Goal: Task Accomplishment & Management: Use online tool/utility

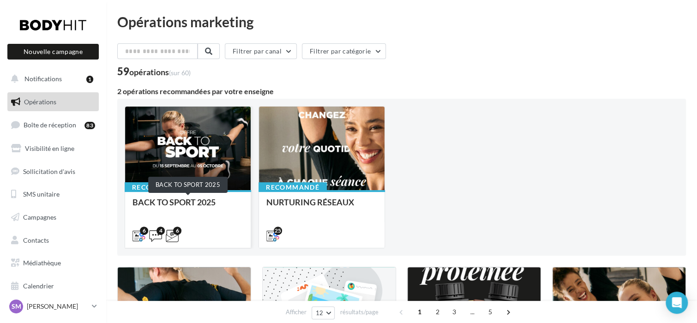
click at [202, 200] on div "BACK TO SPORT 2025" at bounding box center [187, 206] width 111 height 18
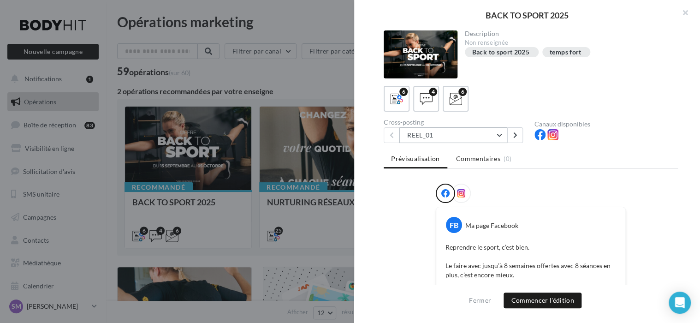
click at [496, 134] on button "REEL_01" at bounding box center [453, 135] width 108 height 16
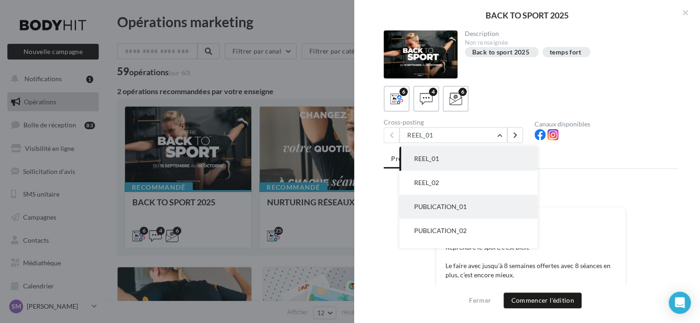
click at [489, 200] on button "PUBLICATION_01" at bounding box center [468, 207] width 138 height 24
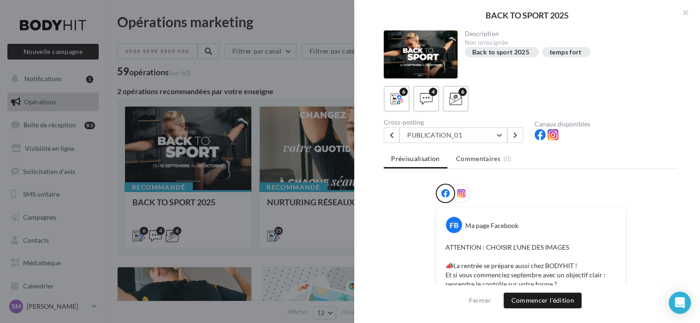
click at [464, 190] on div at bounding box center [461, 193] width 19 height 19
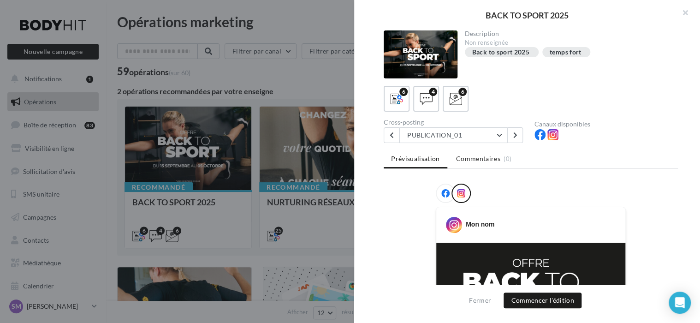
scroll to position [247, 0]
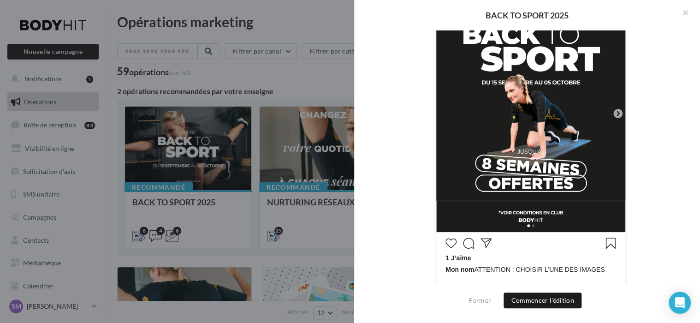
click at [618, 113] on icon at bounding box center [618, 113] width 8 height 8
click at [617, 113] on icon at bounding box center [618, 113] width 3 height 5
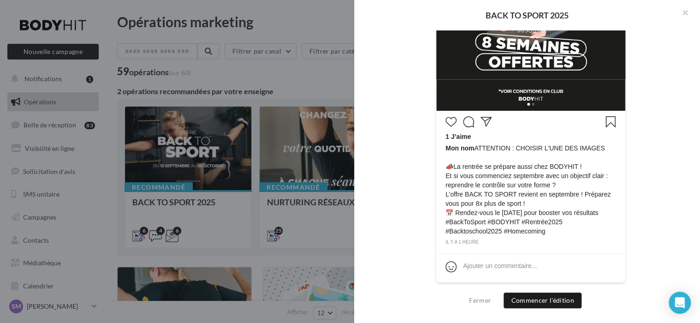
scroll to position [121, 0]
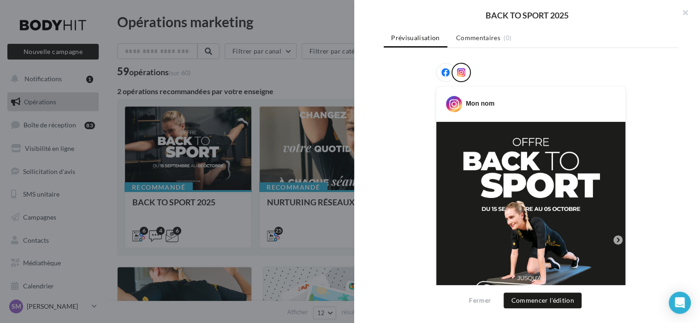
click at [618, 236] on icon at bounding box center [618, 240] width 8 height 8
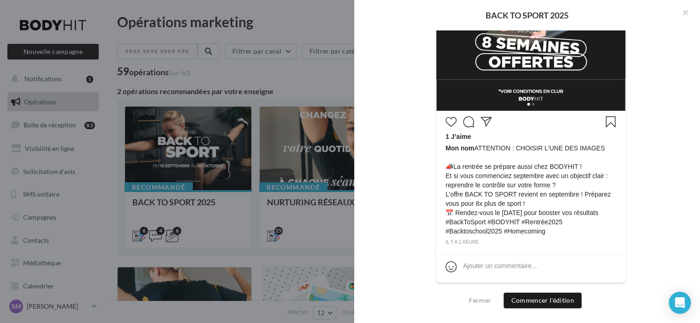
click at [532, 104] on span at bounding box center [533, 104] width 3 height 3
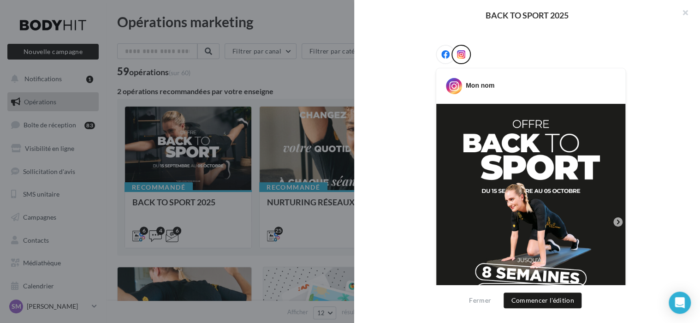
scroll to position [0, 0]
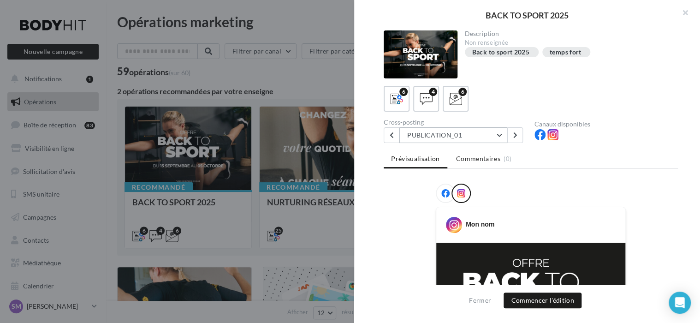
click at [464, 136] on button "PUBLICATION_01" at bounding box center [453, 135] width 108 height 16
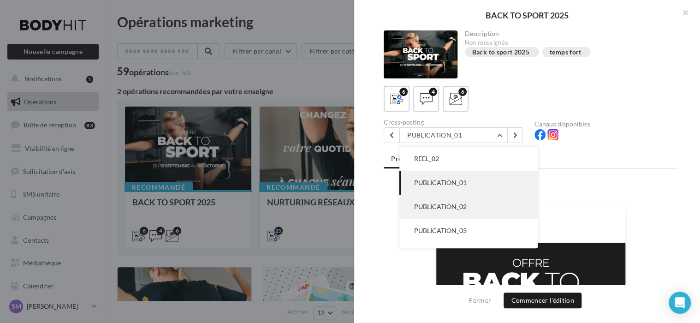
click at [460, 199] on button "PUBLICATION_02" at bounding box center [468, 207] width 138 height 24
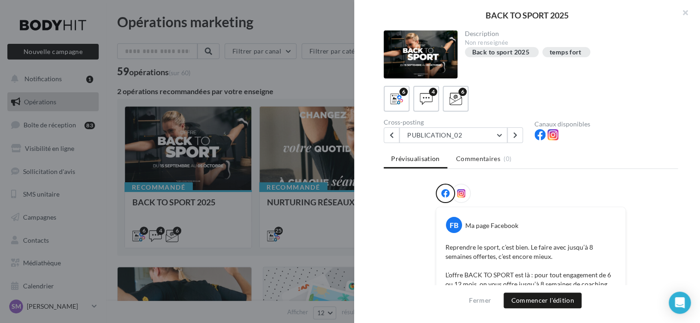
click at [460, 186] on div at bounding box center [461, 193] width 19 height 19
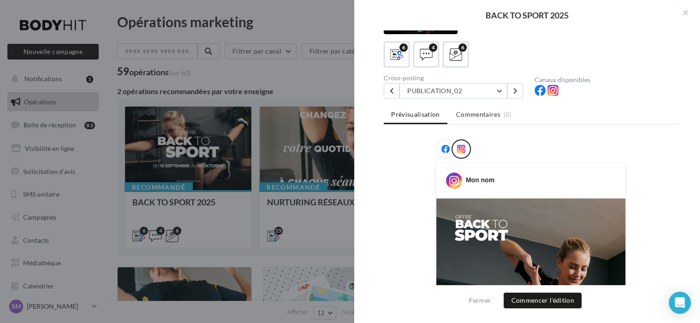
scroll to position [0, 0]
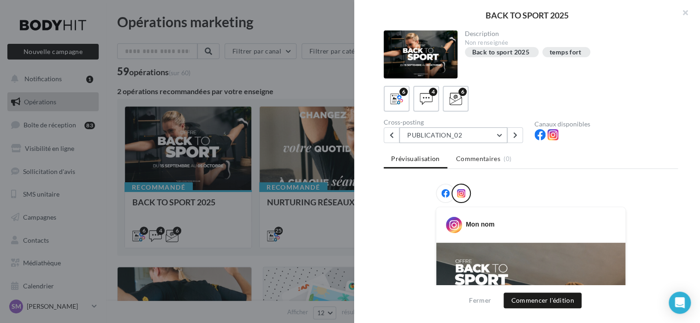
click at [475, 139] on button "PUBLICATION_02" at bounding box center [453, 135] width 108 height 16
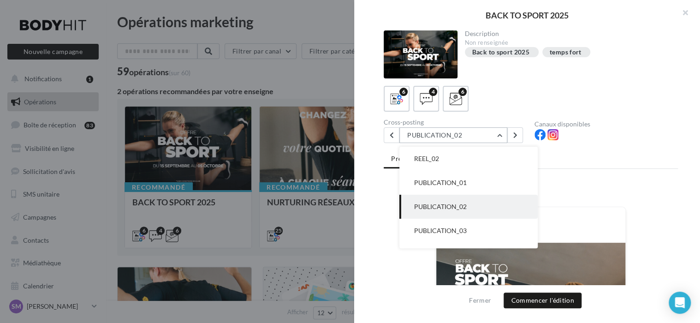
scroll to position [42, 0]
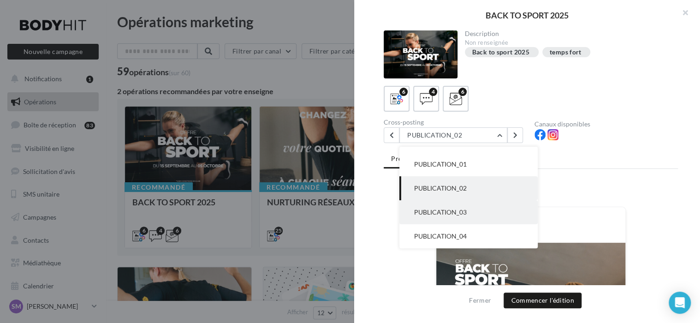
click at [468, 217] on button "PUBLICATION_03" at bounding box center [468, 212] width 138 height 24
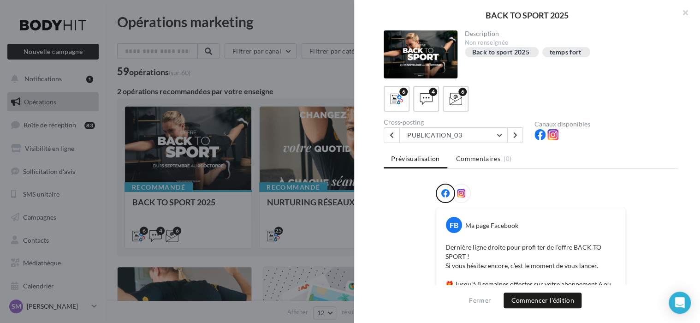
click at [457, 190] on icon at bounding box center [461, 193] width 8 height 8
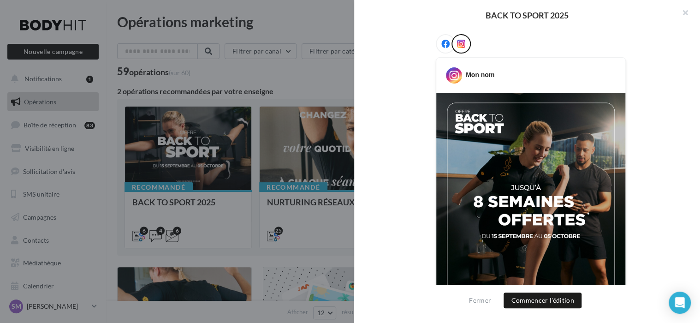
scroll to position [0, 0]
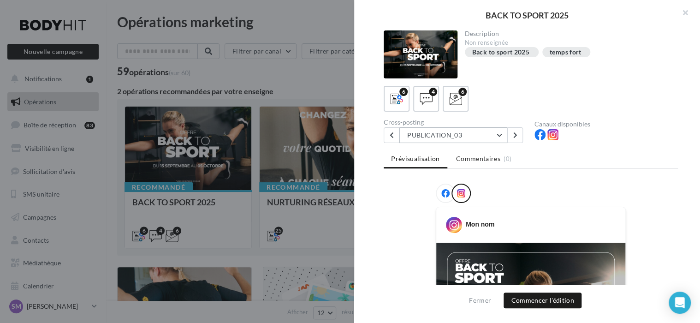
click at [489, 140] on button "PUBLICATION_03" at bounding box center [453, 135] width 108 height 16
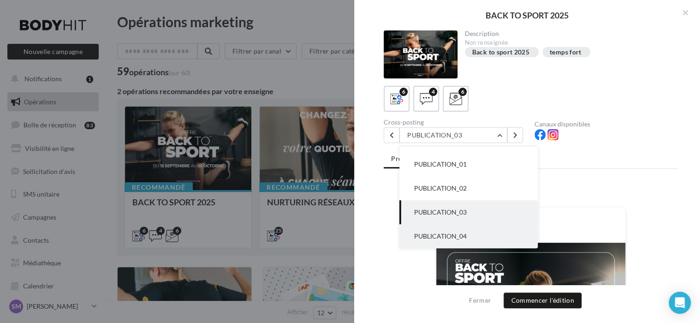
click at [472, 234] on button "PUBLICATION_04" at bounding box center [468, 236] width 138 height 24
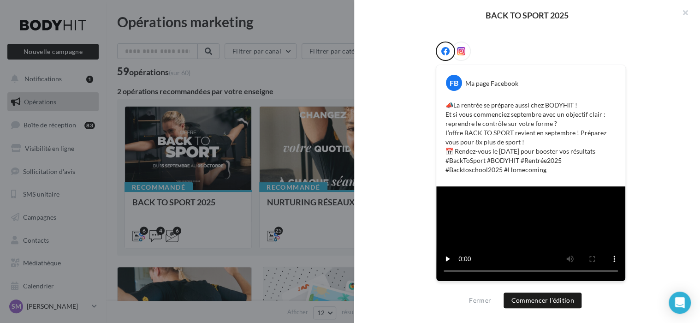
scroll to position [0, 0]
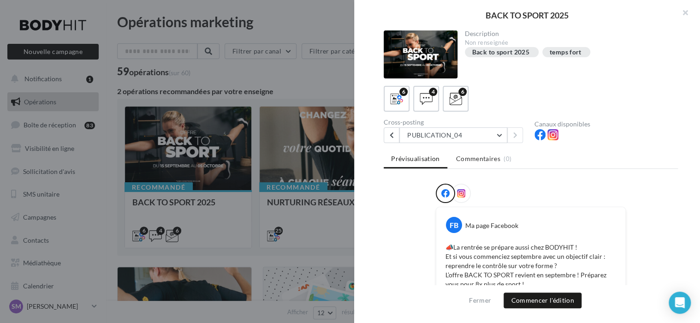
click at [464, 195] on div at bounding box center [461, 193] width 19 height 19
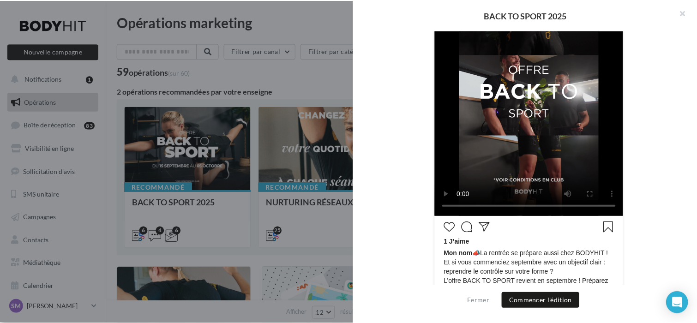
scroll to position [362, 0]
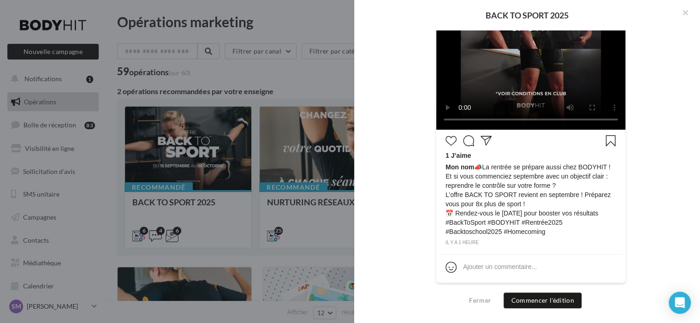
click at [325, 79] on div at bounding box center [350, 161] width 700 height 323
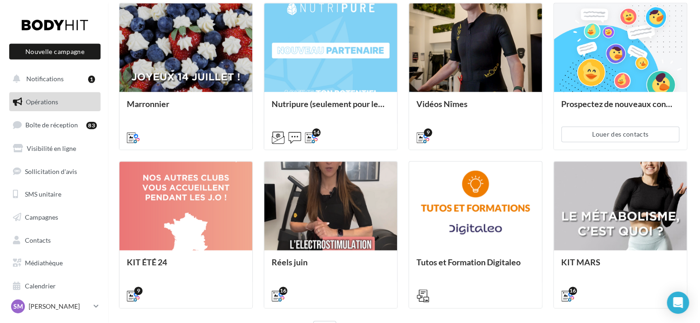
scroll to position [483, 0]
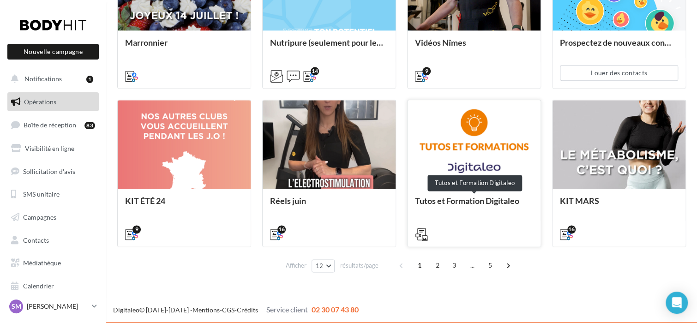
click at [472, 202] on div "Tutos et Formation Digitaleo" at bounding box center [474, 205] width 118 height 18
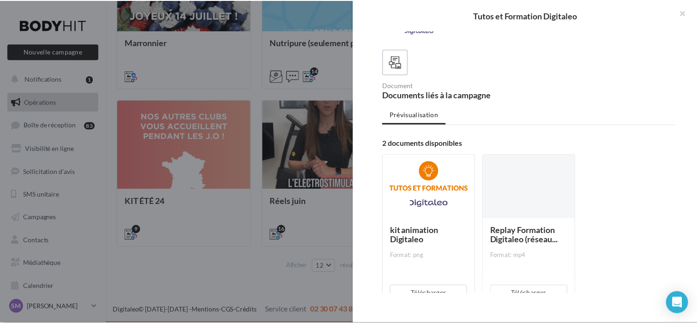
scroll to position [66, 0]
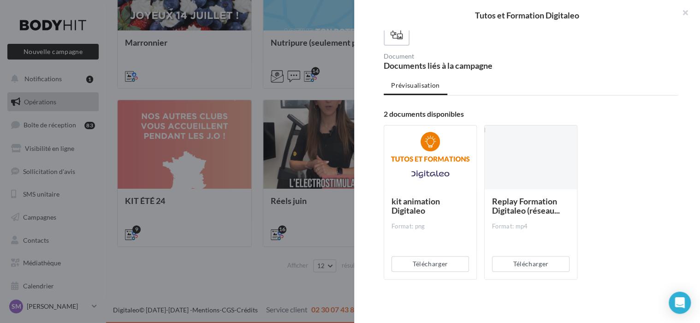
click at [288, 244] on div at bounding box center [350, 161] width 700 height 323
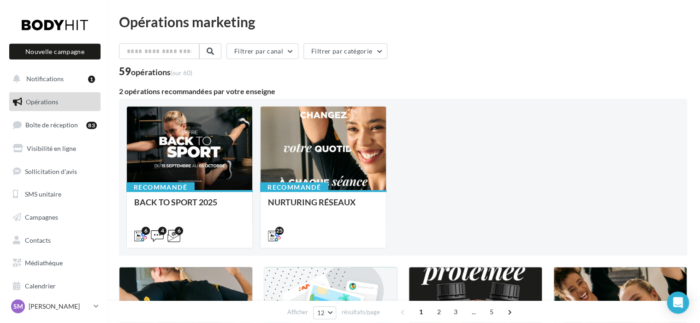
scroll to position [0, 0]
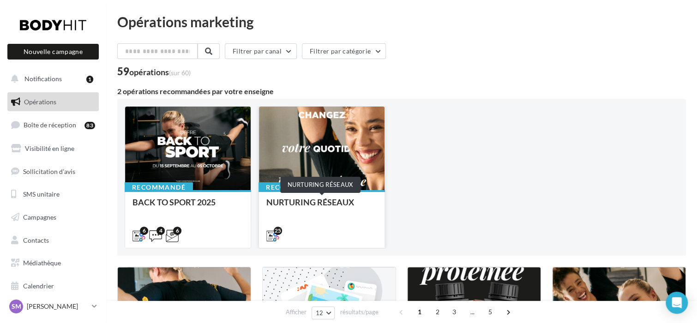
click at [307, 204] on div "NURTURING RÉSEAUX" at bounding box center [321, 206] width 111 height 18
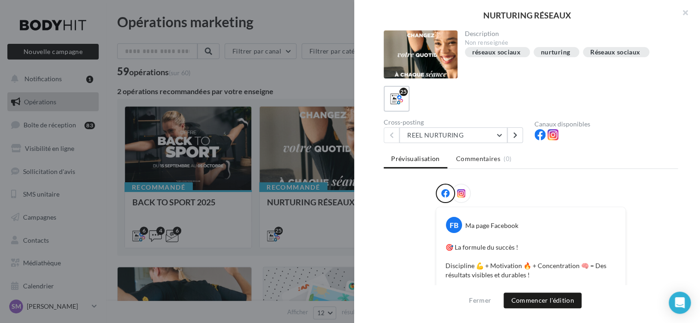
click at [457, 187] on div at bounding box center [461, 193] width 19 height 19
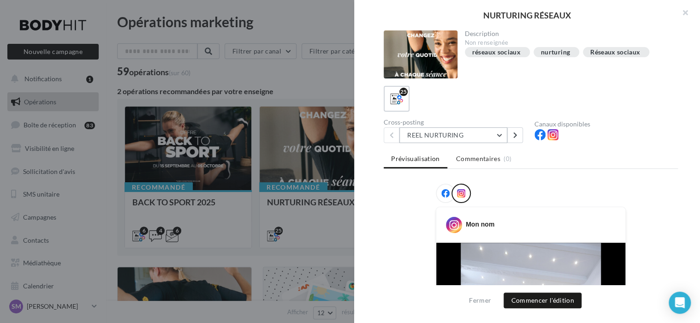
click at [496, 139] on button "REEL NURTURING" at bounding box center [453, 135] width 108 height 16
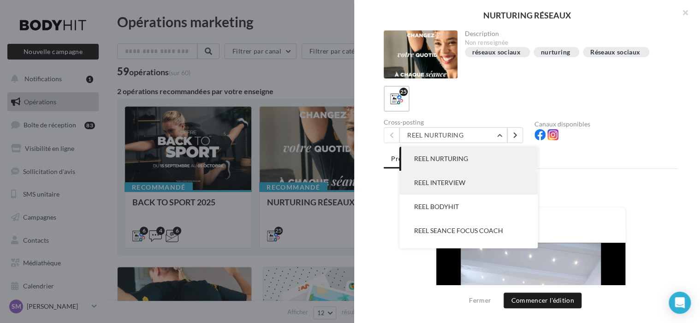
click at [482, 180] on button "REEL INTERVIEW" at bounding box center [468, 183] width 138 height 24
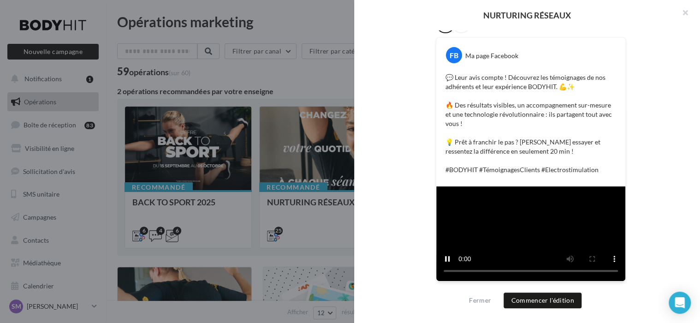
scroll to position [74, 0]
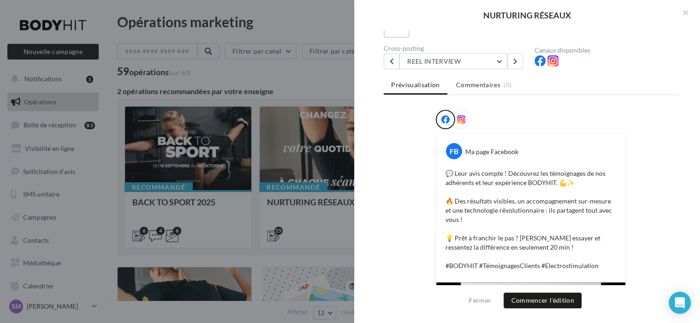
click at [463, 120] on icon at bounding box center [461, 119] width 8 height 8
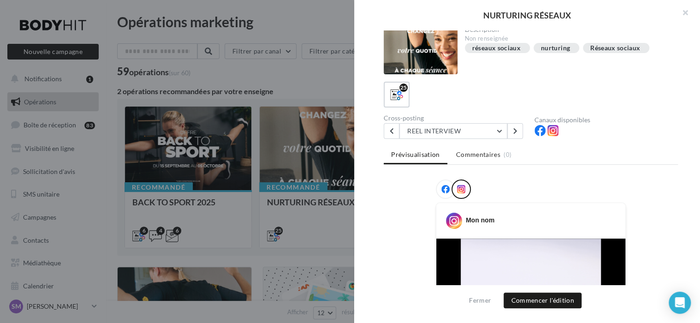
scroll to position [0, 0]
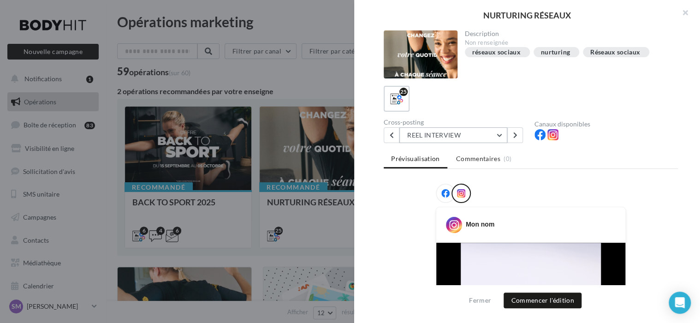
click at [476, 140] on button "REEL INTERVIEW" at bounding box center [453, 135] width 108 height 16
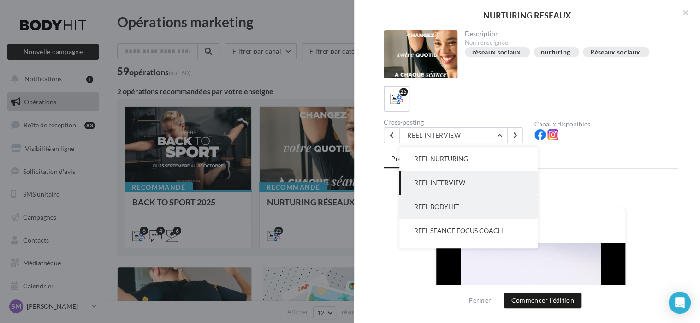
click at [476, 200] on button "REEL BODYHIT" at bounding box center [468, 207] width 138 height 24
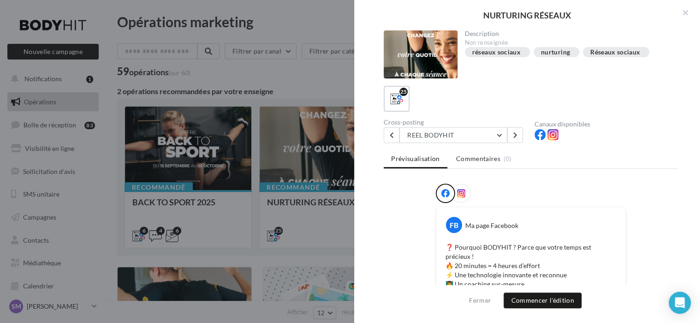
click at [462, 189] on icon at bounding box center [461, 193] width 8 height 8
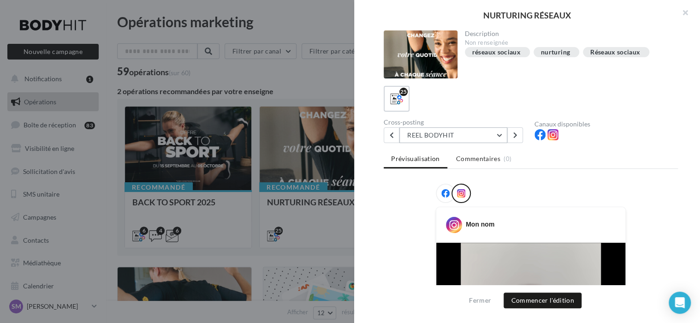
click at [488, 137] on button "REEL BODYHIT" at bounding box center [453, 135] width 108 height 16
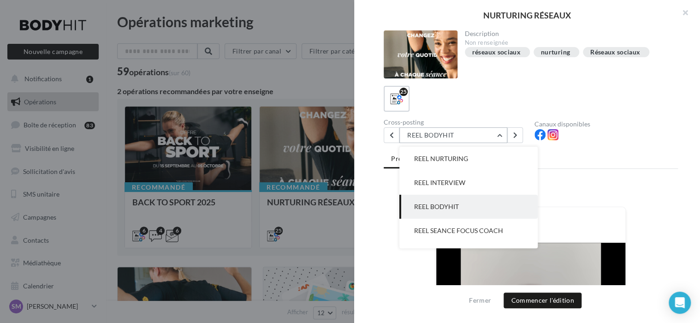
scroll to position [24, 0]
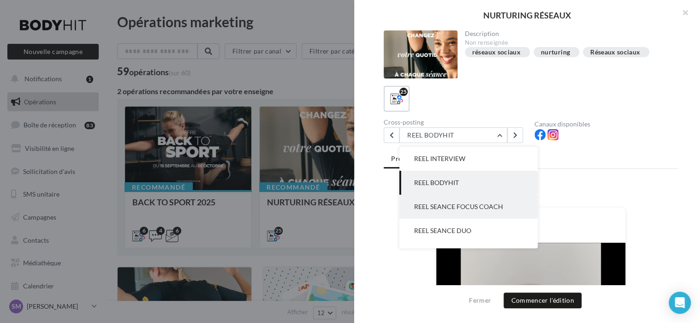
click at [482, 201] on button "REEL SEANCE FOCUS COACH" at bounding box center [468, 207] width 138 height 24
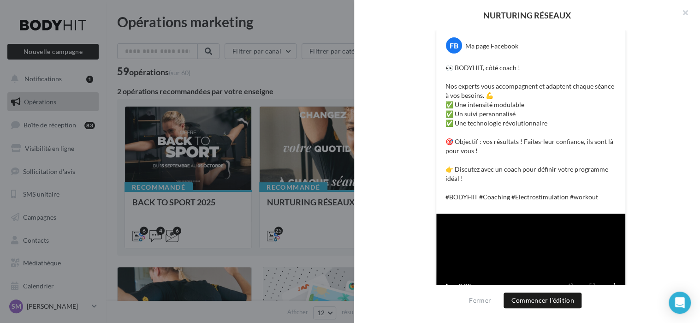
scroll to position [0, 0]
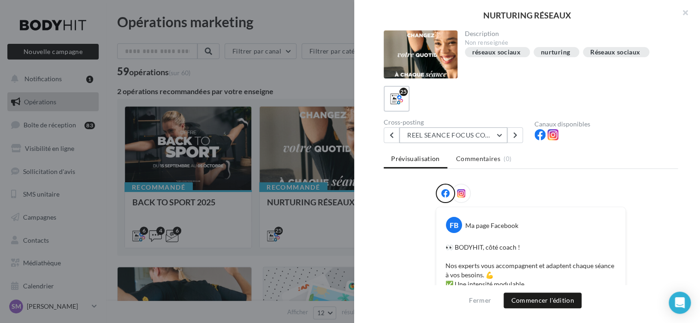
click at [477, 140] on button "REEL SEANCE FOCUS COACH" at bounding box center [453, 135] width 108 height 16
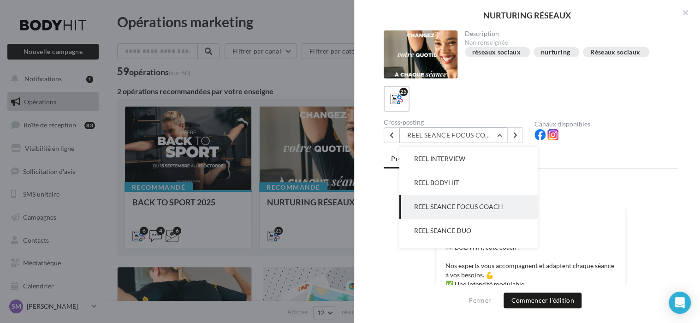
scroll to position [48, 0]
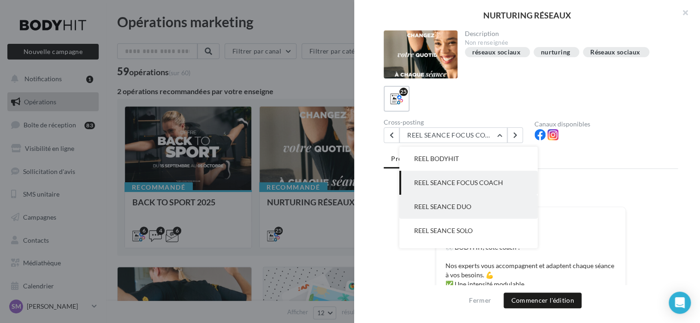
click at [497, 207] on button "REEL SEANCE DUO" at bounding box center [468, 207] width 138 height 24
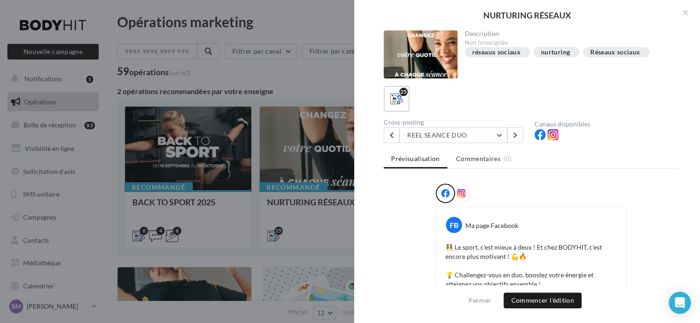
click at [459, 191] on icon at bounding box center [461, 193] width 8 height 8
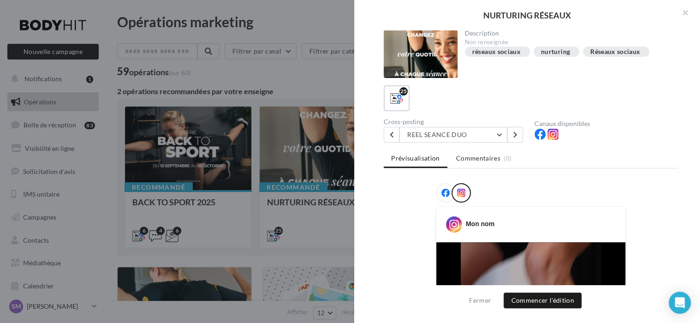
scroll to position [0, 0]
click at [465, 132] on button "REEL SEANCE DUO" at bounding box center [453, 135] width 108 height 16
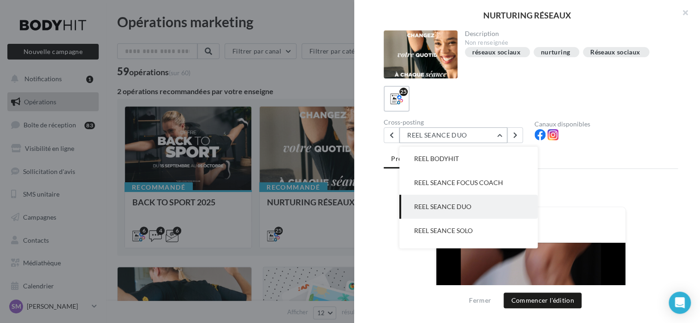
scroll to position [72, 0]
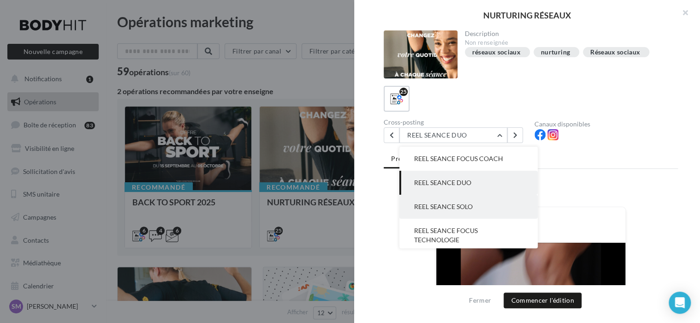
click at [442, 200] on button "REEL SEANCE SOLO" at bounding box center [468, 207] width 138 height 24
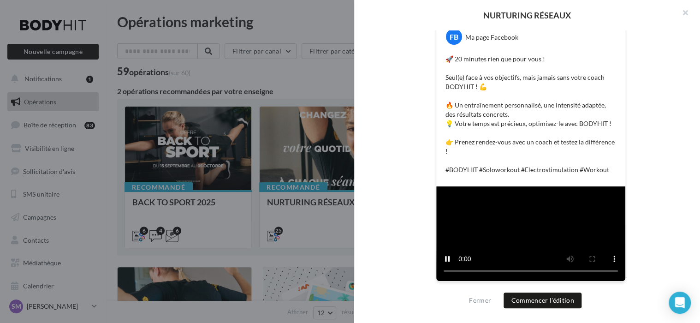
scroll to position [0, 0]
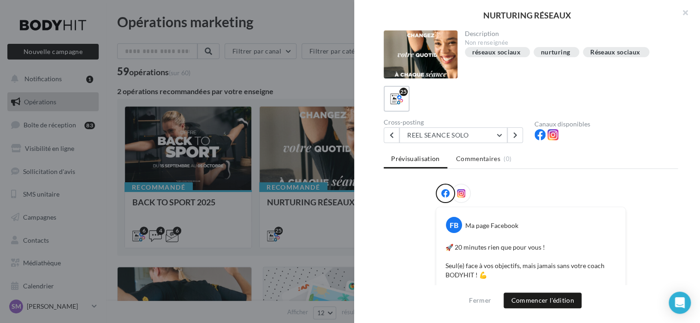
click at [465, 192] on div at bounding box center [461, 193] width 19 height 19
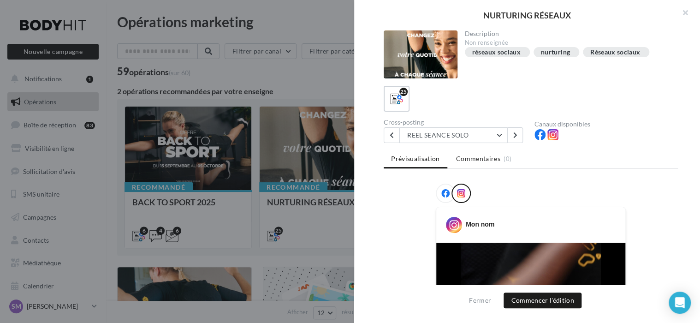
click at [303, 12] on div at bounding box center [350, 161] width 700 height 323
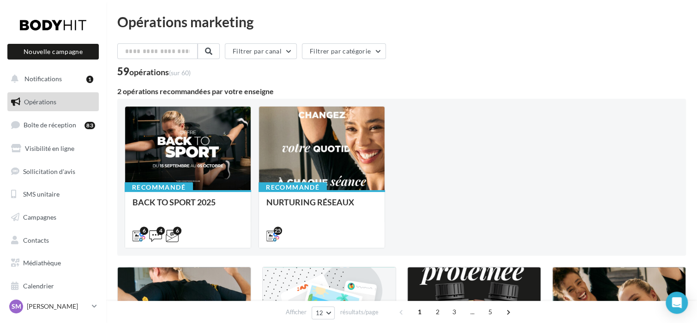
click at [149, 70] on div "opérations (sur 60)" at bounding box center [159, 72] width 61 height 8
drag, startPoint x: 149, startPoint y: 70, endPoint x: 135, endPoint y: 72, distance: 14.1
click at [135, 72] on div "opérations (sur 60)" at bounding box center [159, 72] width 61 height 8
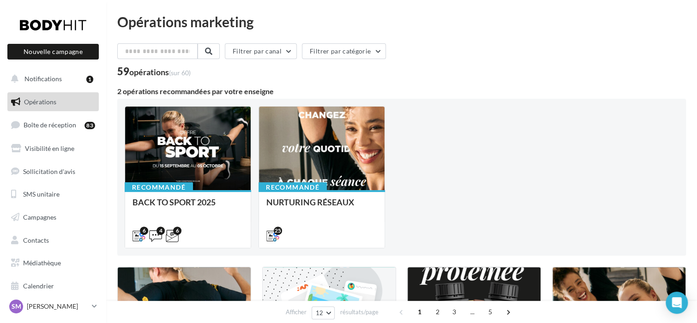
click at [137, 70] on div "opérations (sur 60)" at bounding box center [159, 72] width 61 height 8
